Goal: Information Seeking & Learning: Learn about a topic

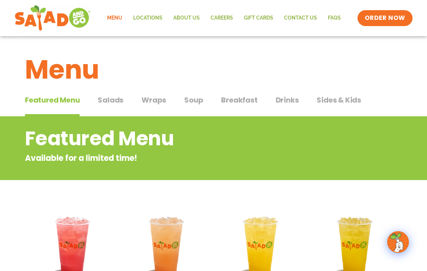
click at [110, 103] on span "Salads" at bounding box center [111, 99] width 26 height 11
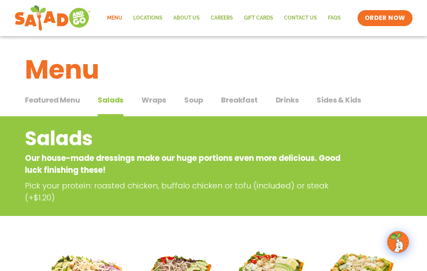
click at [154, 106] on button "Wraps Wraps" at bounding box center [153, 105] width 25 height 22
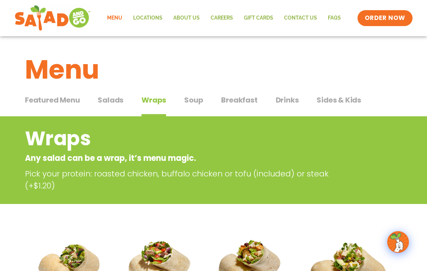
click at [192, 104] on span "Soup" at bounding box center [193, 99] width 19 height 11
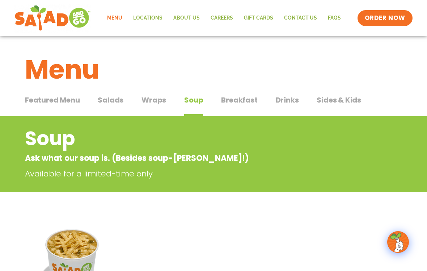
click at [231, 105] on span "Breakfast" at bounding box center [239, 99] width 36 height 11
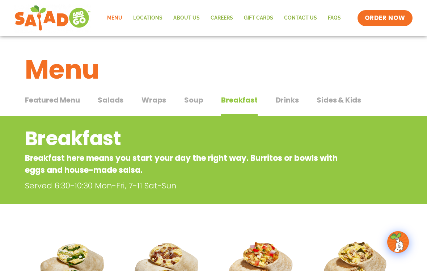
click at [284, 106] on button "Drinks Drinks" at bounding box center [287, 105] width 23 height 22
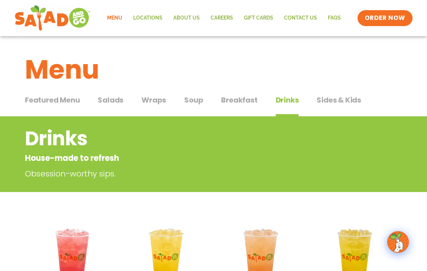
click at [330, 102] on span "Sides & Kids" at bounding box center [339, 99] width 44 height 11
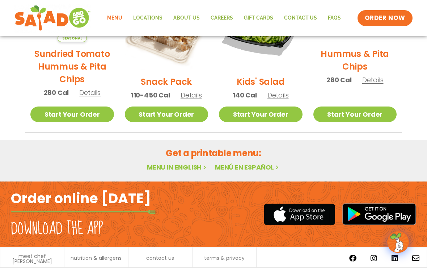
scroll to position [241, 0]
